Goal: Transaction & Acquisition: Download file/media

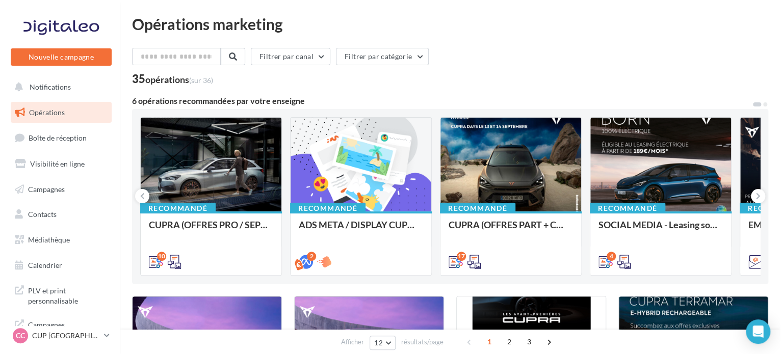
scroll to position [8, 0]
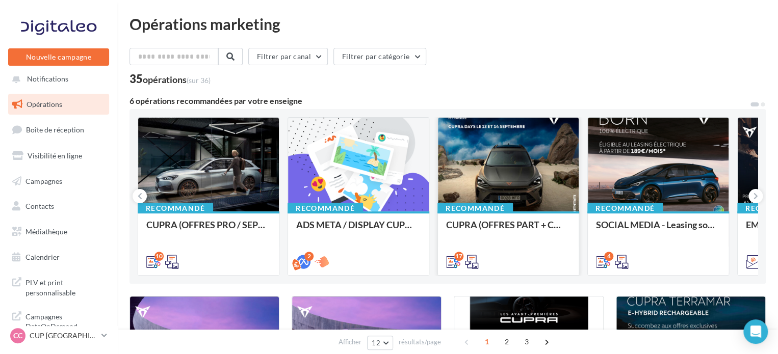
click at [532, 168] on div at bounding box center [508, 165] width 141 height 95
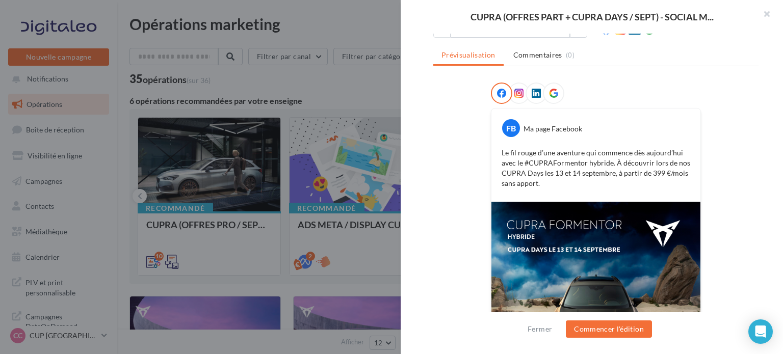
scroll to position [222, 0]
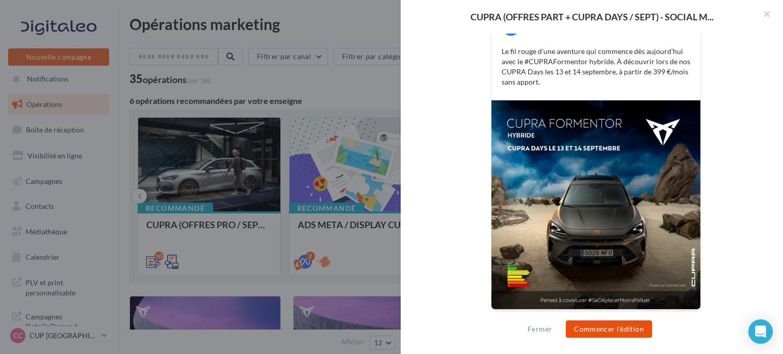
click at [600, 323] on button "Commencer l'édition" at bounding box center [609, 329] width 86 height 17
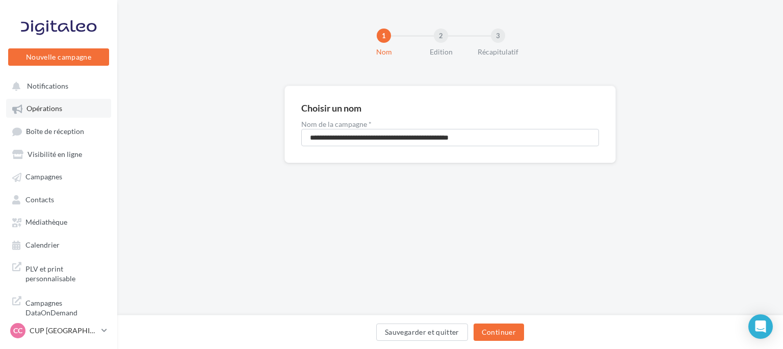
click at [66, 109] on link "Opérations" at bounding box center [58, 108] width 105 height 18
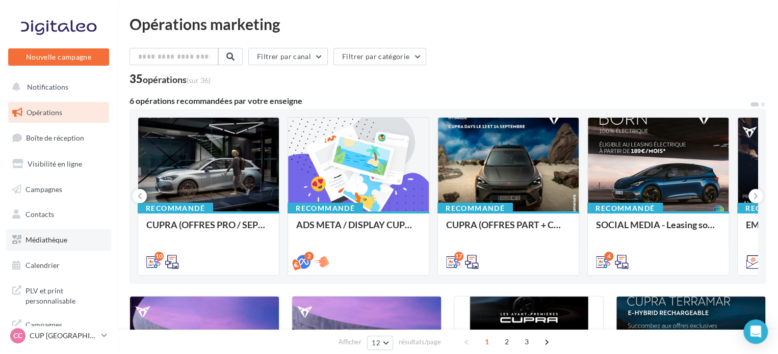
click at [65, 234] on link "Médiathèque" at bounding box center [58, 239] width 105 height 21
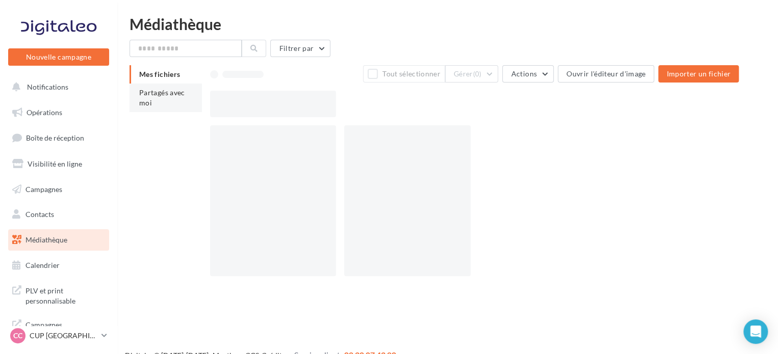
click at [176, 110] on li "Partagés avec moi" at bounding box center [165, 98] width 72 height 29
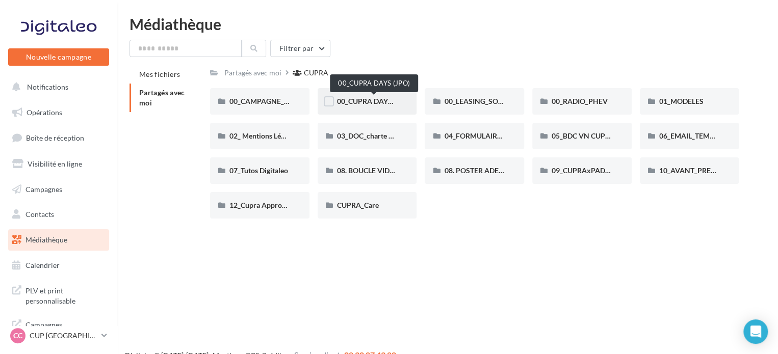
click at [396, 101] on span "00_CUPRA DAYS (JPO)" at bounding box center [374, 101] width 74 height 9
click at [716, 100] on div "01_MODELES" at bounding box center [689, 101] width 61 height 10
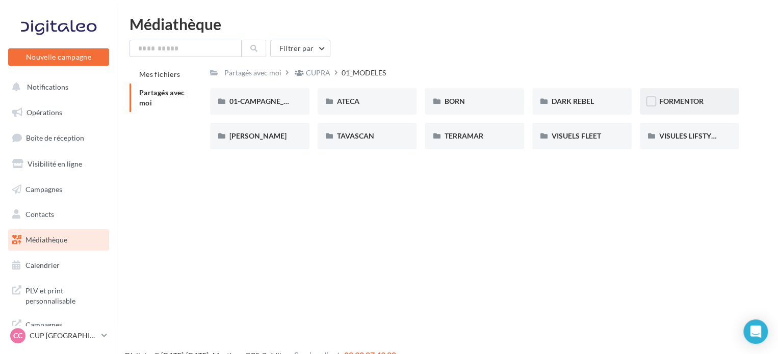
click at [677, 108] on div "FORMENTOR" at bounding box center [689, 101] width 99 height 27
click at [279, 99] on div "01-IMAGES" at bounding box center [259, 101] width 61 height 10
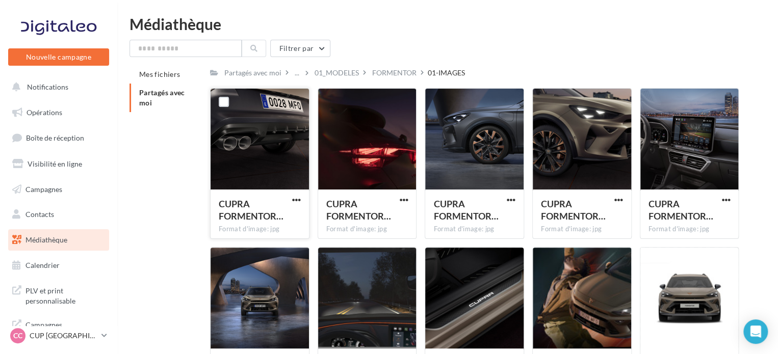
scroll to position [147, 0]
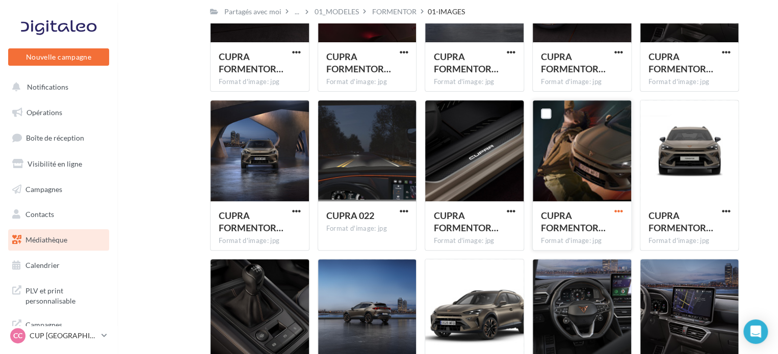
click at [618, 207] on span "button" at bounding box center [618, 211] width 9 height 9
drag, startPoint x: 595, startPoint y: 234, endPoint x: 599, endPoint y: 185, distance: 49.6
click at [594, 234] on button "Télécharger" at bounding box center [574, 232] width 102 height 27
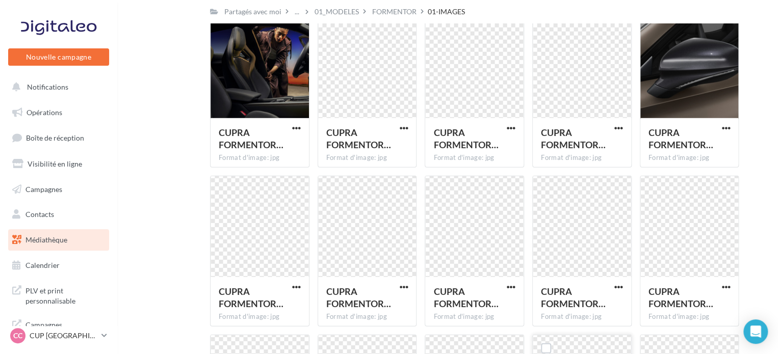
scroll to position [1445, 0]
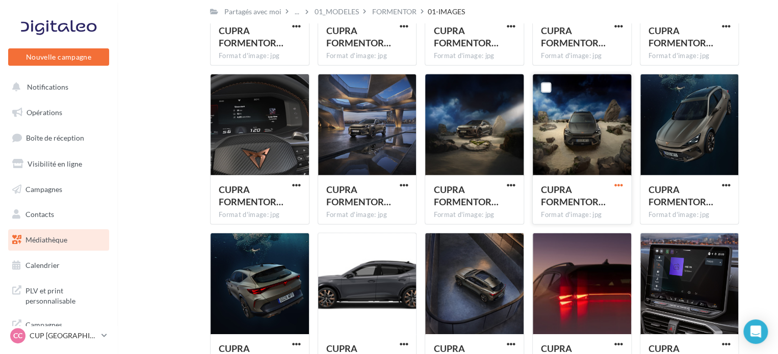
click at [616, 184] on span "button" at bounding box center [618, 185] width 9 height 9
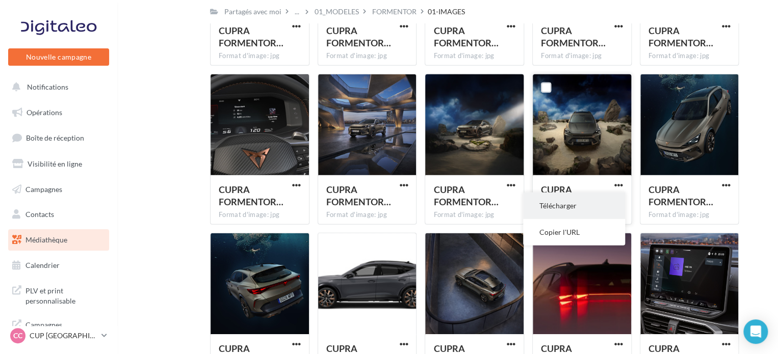
click at [579, 205] on button "Télécharger" at bounding box center [574, 206] width 102 height 27
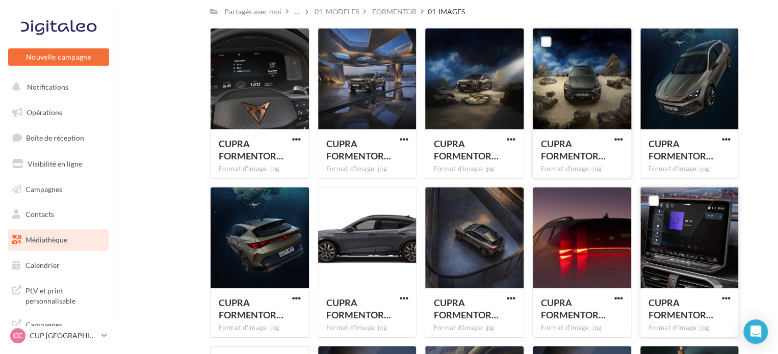
scroll to position [1467, 0]
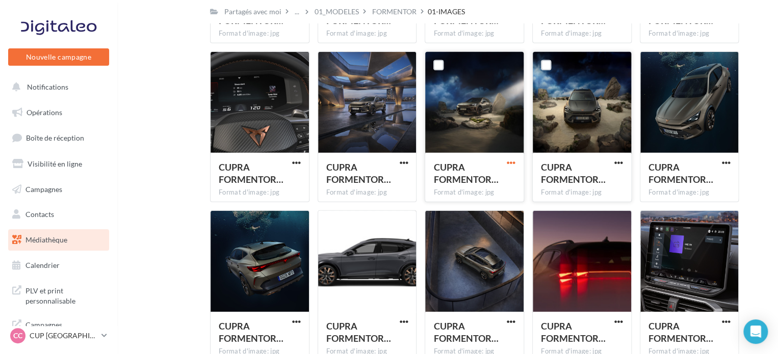
click at [512, 162] on span "button" at bounding box center [511, 163] width 9 height 9
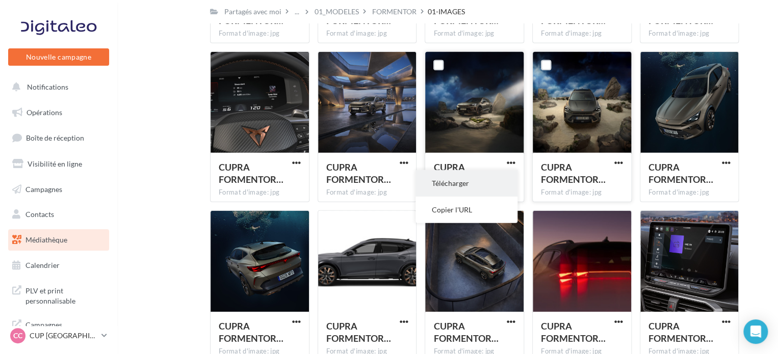
click at [497, 178] on button "Télécharger" at bounding box center [466, 183] width 102 height 27
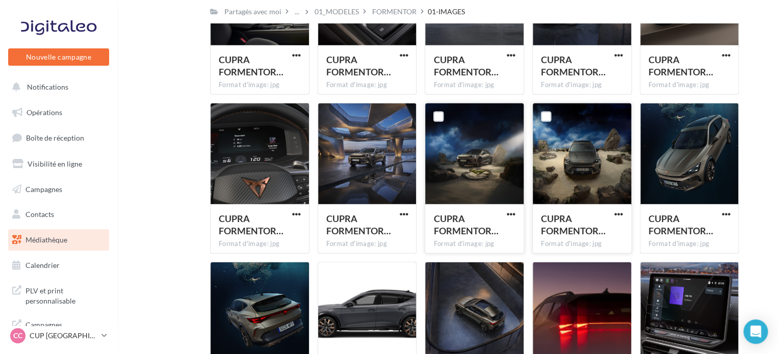
scroll to position [1416, 0]
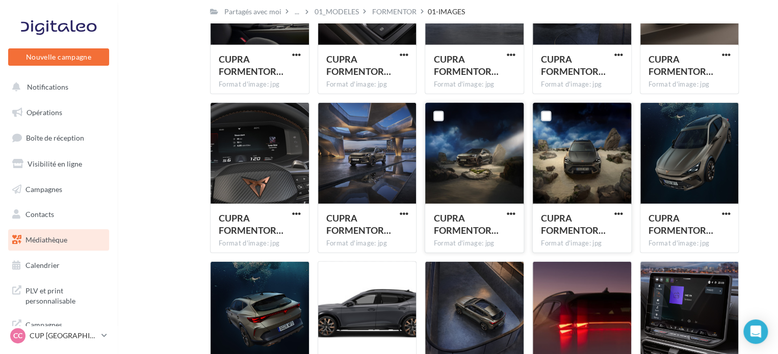
click at [601, 148] on div at bounding box center [582, 154] width 98 height 102
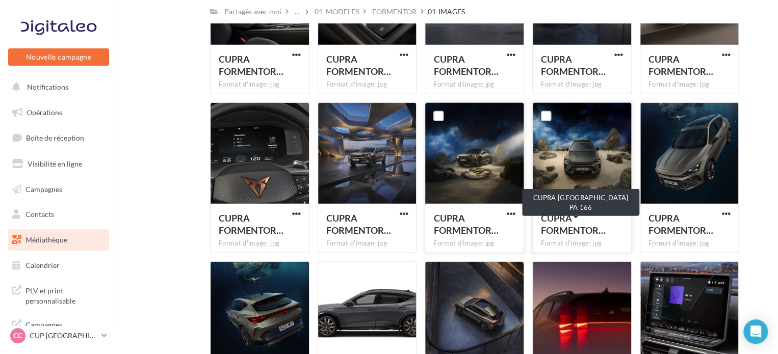
click at [577, 222] on div "CUPRA FORMENTOR…" at bounding box center [576, 224] width 70 height 24
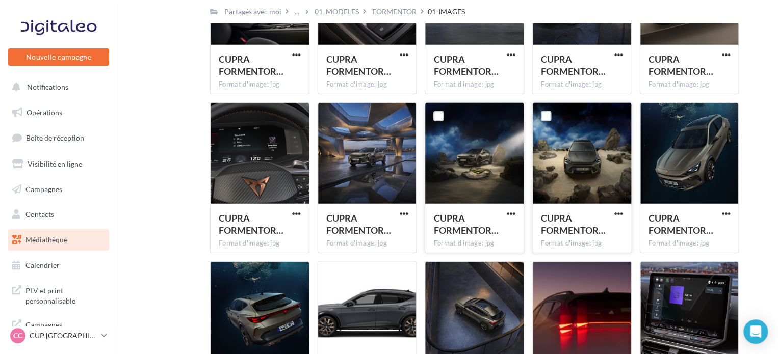
click at [571, 161] on div at bounding box center [582, 154] width 98 height 102
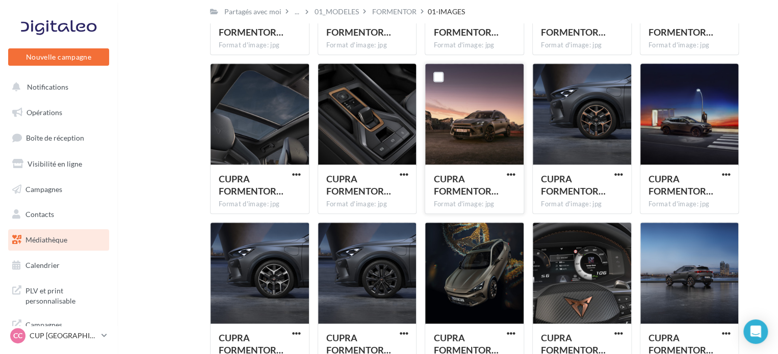
scroll to position [2385, 0]
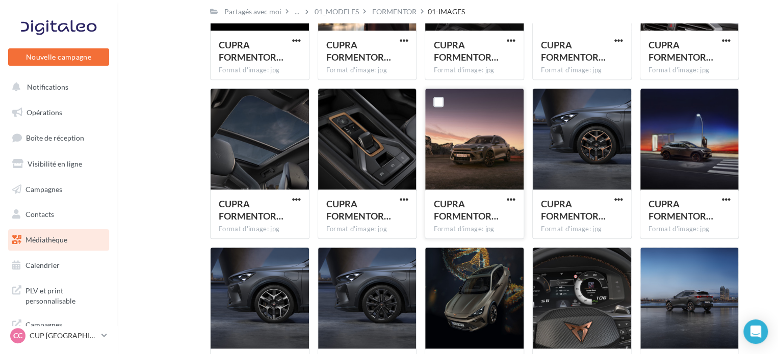
click at [510, 207] on div "CUPRA FORMENTOR…" at bounding box center [474, 211] width 82 height 27
click at [510, 198] on span "button" at bounding box center [511, 199] width 9 height 9
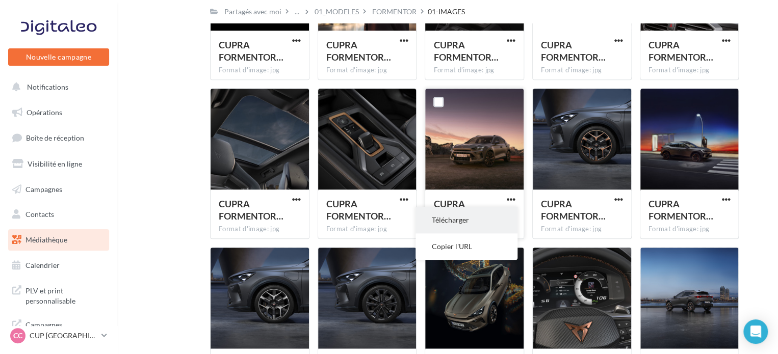
click at [480, 207] on button "Télécharger" at bounding box center [466, 220] width 102 height 27
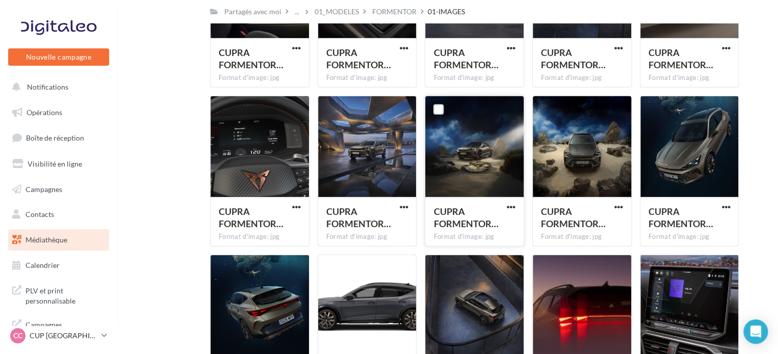
scroll to position [1427, 0]
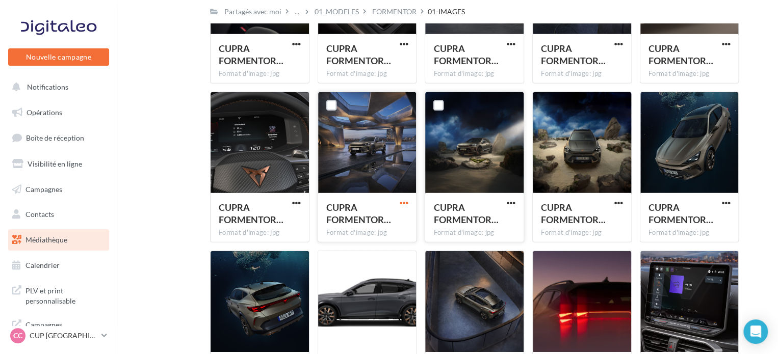
click at [406, 203] on span "button" at bounding box center [403, 203] width 9 height 9
click at [343, 220] on button "Télécharger" at bounding box center [359, 223] width 102 height 27
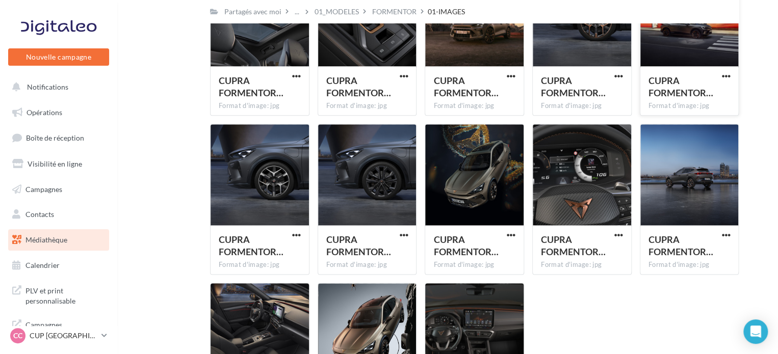
scroll to position [2640, 0]
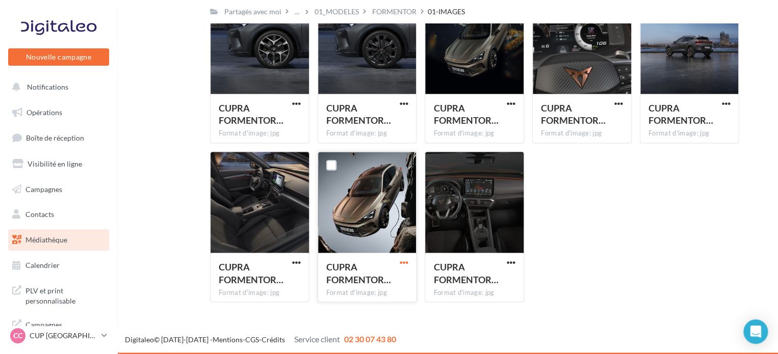
click at [400, 262] on span "button" at bounding box center [403, 262] width 9 height 9
click at [363, 284] on button "Télécharger" at bounding box center [359, 283] width 102 height 27
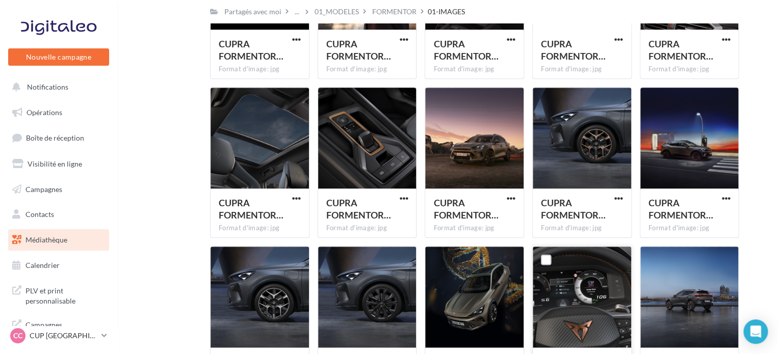
scroll to position [2446, 0]
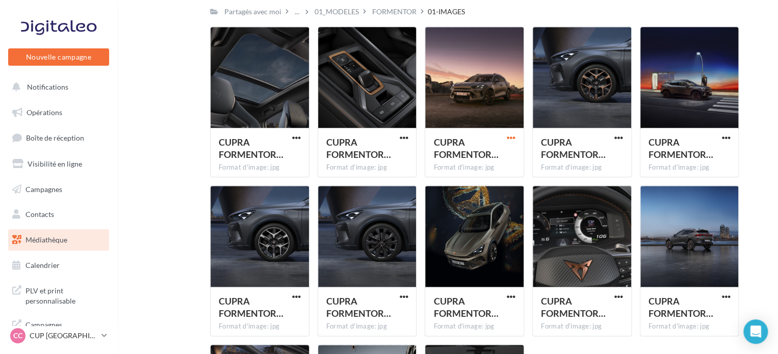
click at [509, 137] on span "button" at bounding box center [511, 138] width 9 height 9
click at [483, 153] on button "Télécharger" at bounding box center [466, 158] width 102 height 27
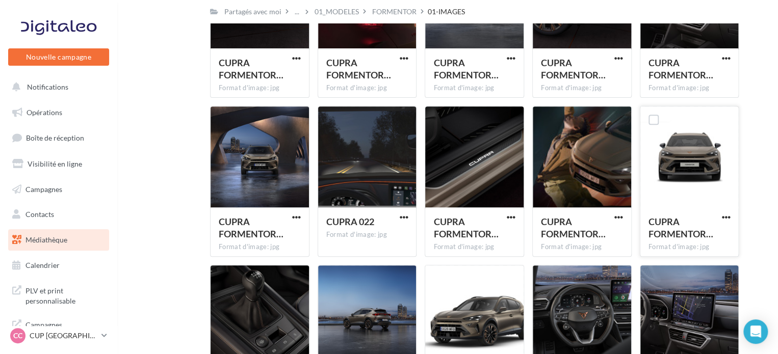
scroll to position [142, 0]
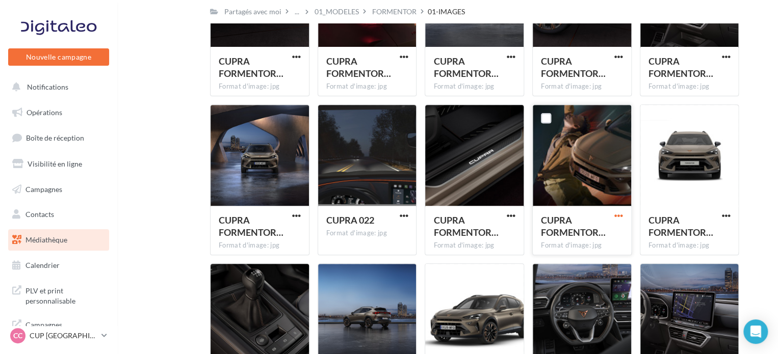
click at [618, 215] on span "button" at bounding box center [618, 216] width 9 height 9
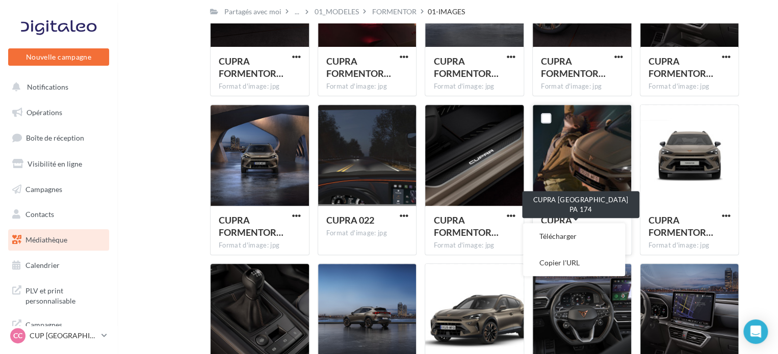
click at [583, 218] on div "CUPRA FORMENTOR…" at bounding box center [576, 226] width 70 height 24
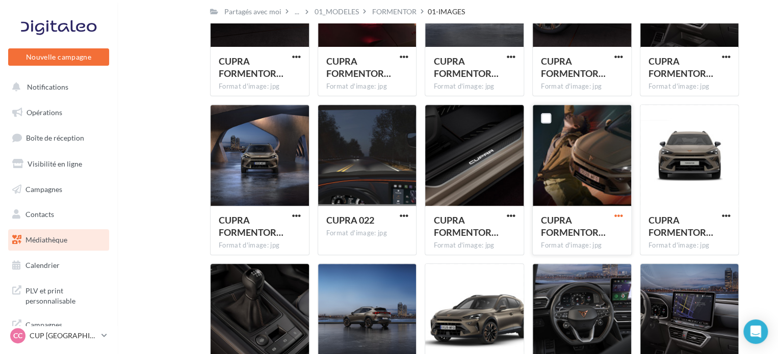
click at [620, 218] on span "button" at bounding box center [618, 216] width 9 height 9
click at [536, 235] on button "Télécharger" at bounding box center [574, 236] width 102 height 27
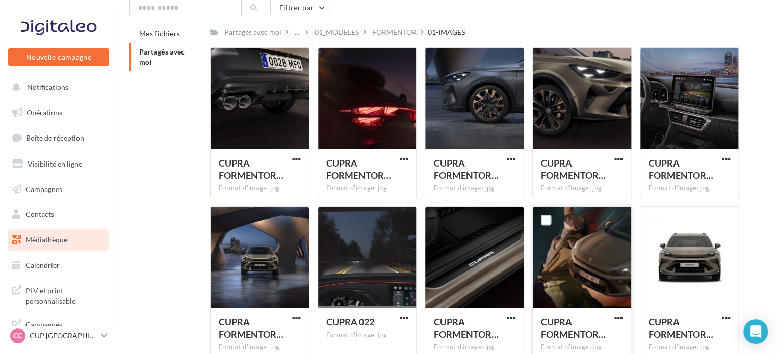
scroll to position [0, 0]
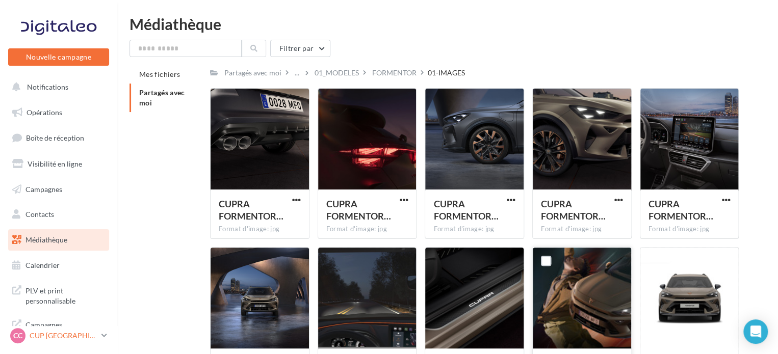
click at [61, 340] on p "CUP [GEOGRAPHIC_DATA]" at bounding box center [64, 336] width 68 height 10
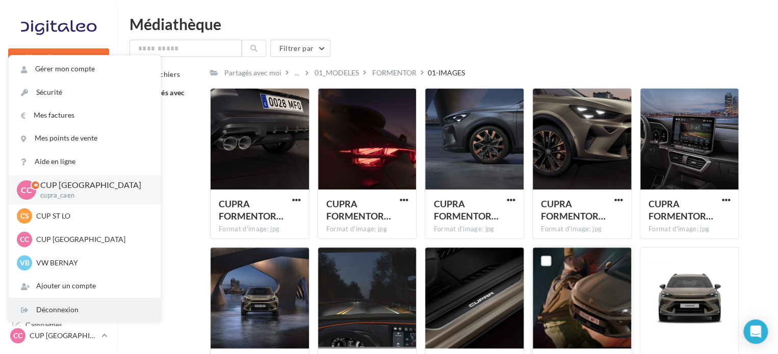
click at [33, 308] on div "Déconnexion" at bounding box center [85, 310] width 152 height 23
